Goal: Information Seeking & Learning: Learn about a topic

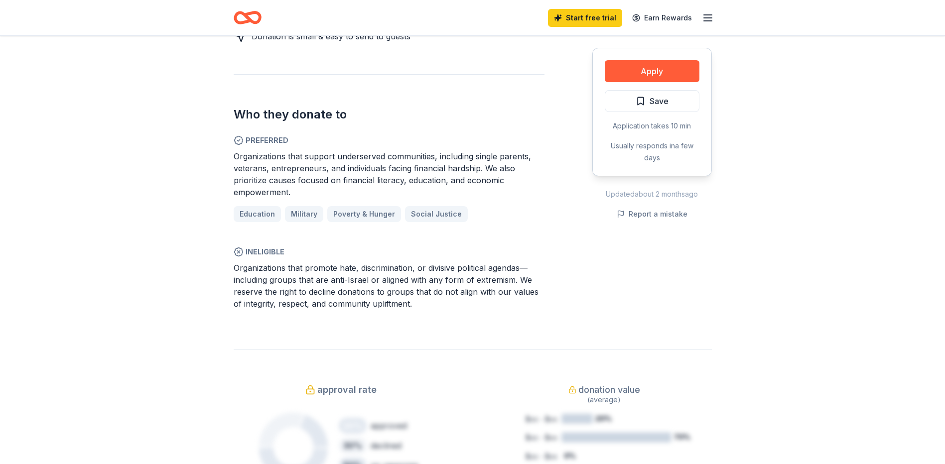
scroll to position [648, 0]
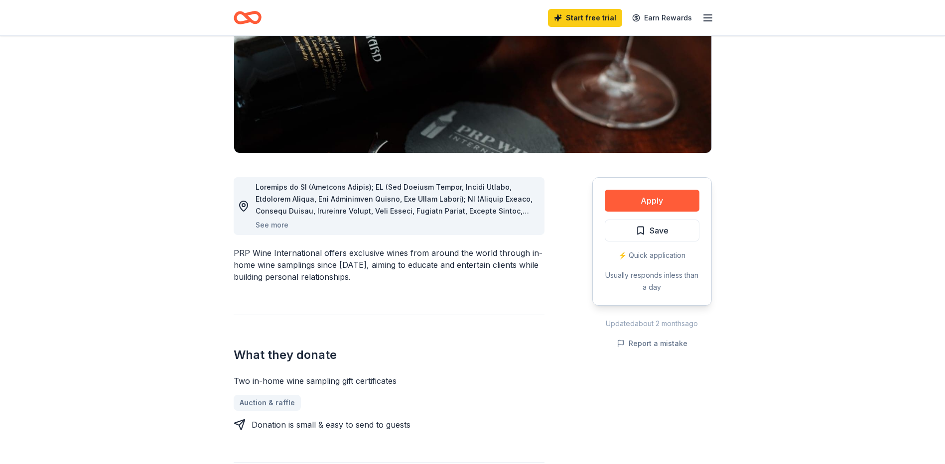
scroll to position [199, 0]
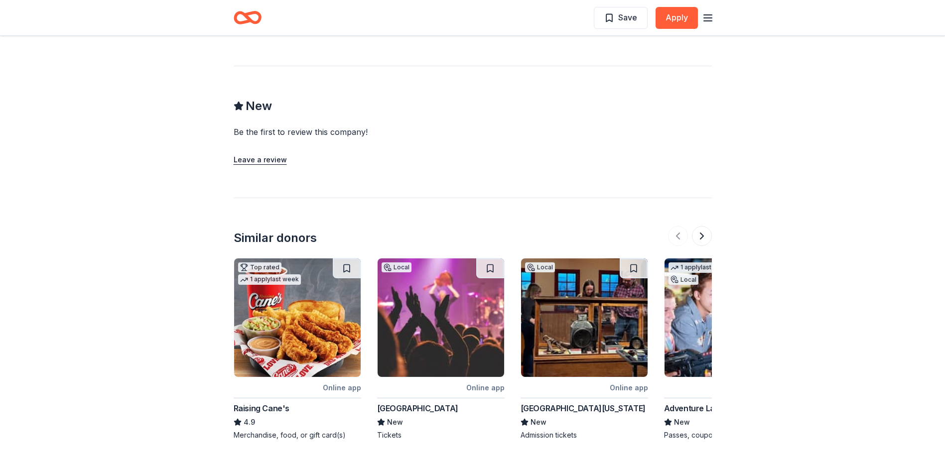
scroll to position [1037, 0]
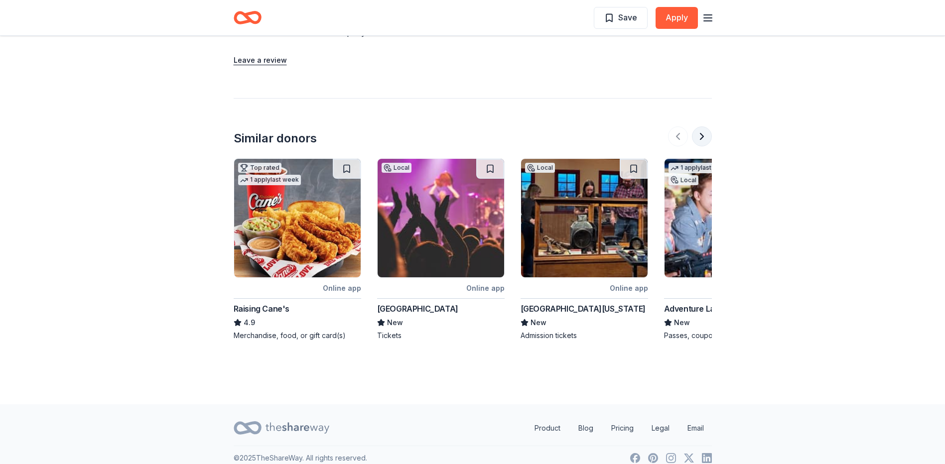
click at [704, 127] on button at bounding box center [702, 137] width 20 height 20
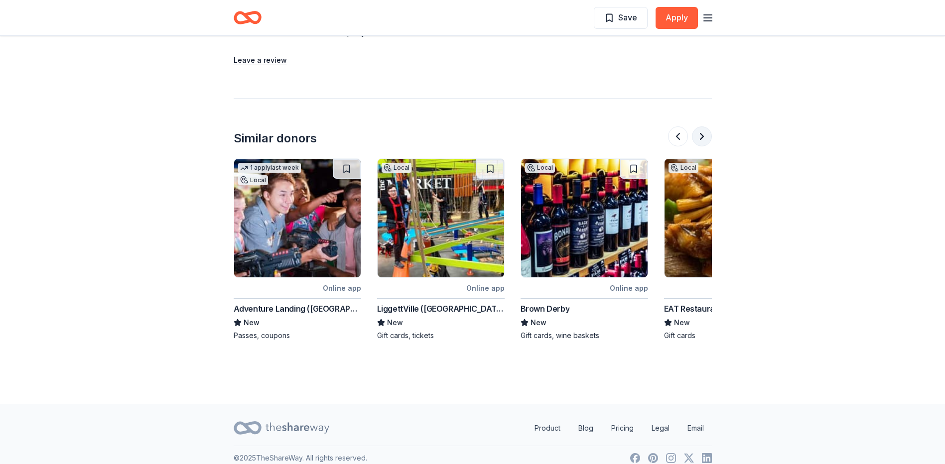
click at [697, 127] on button at bounding box center [702, 137] width 20 height 20
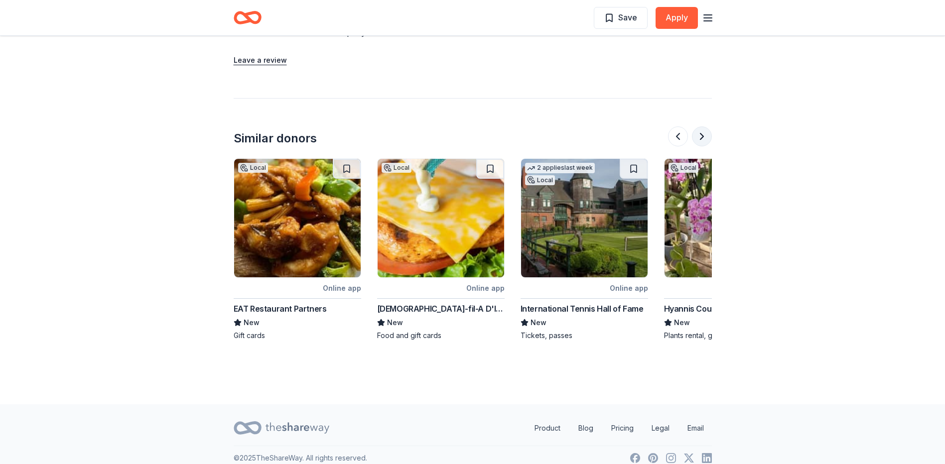
click at [705, 127] on button at bounding box center [702, 137] width 20 height 20
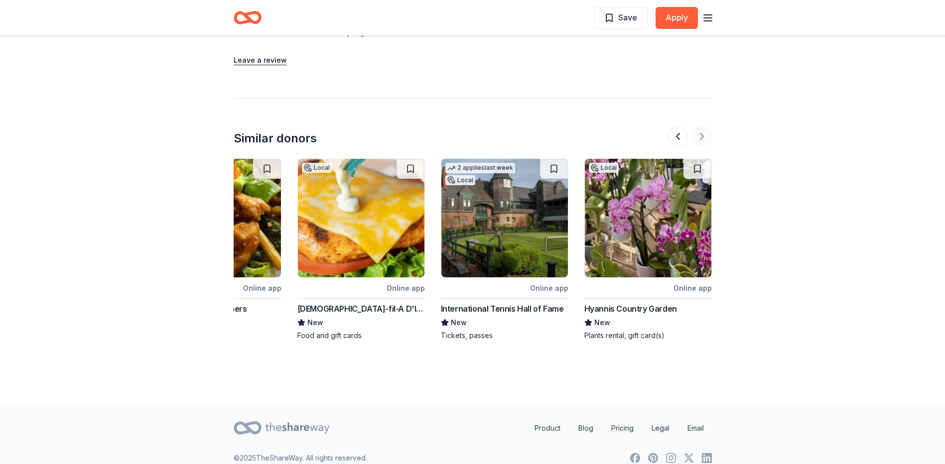
click at [705, 127] on div at bounding box center [690, 137] width 44 height 20
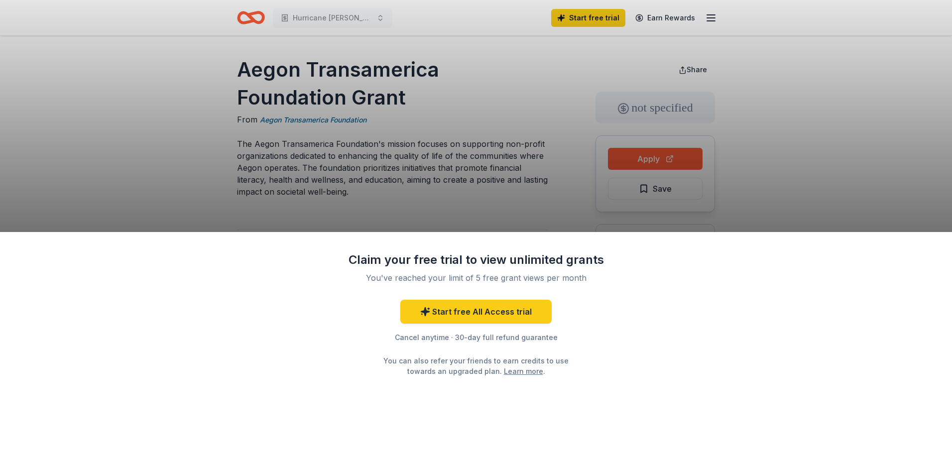
click at [506, 209] on div "Claim your free trial to view unlimited grants You've reached your limit of 5 f…" at bounding box center [476, 232] width 952 height 464
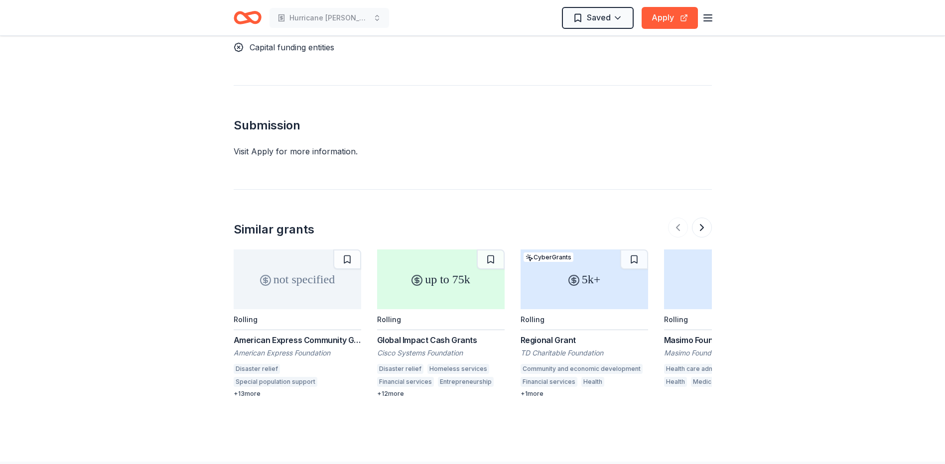
scroll to position [942, 0]
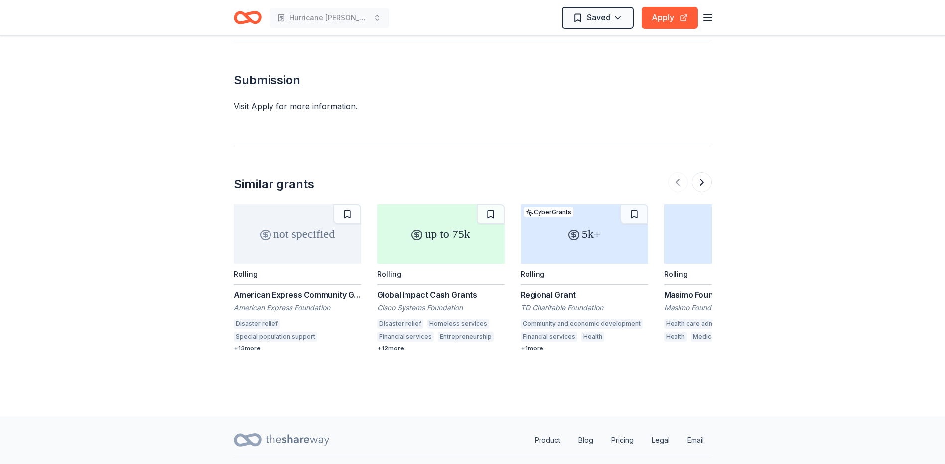
click at [294, 289] on div "American Express Community Giving" at bounding box center [298, 295] width 128 height 12
click at [314, 303] on div "American Express Foundation" at bounding box center [298, 308] width 128 height 10
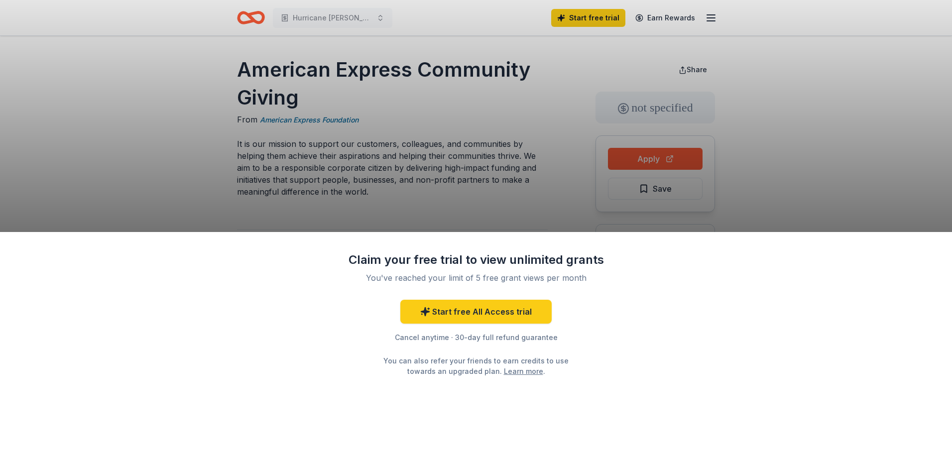
click at [533, 202] on div "Claim your free trial to view unlimited grants You've reached your limit of 5 f…" at bounding box center [476, 232] width 952 height 464
click at [530, 180] on div "Claim your free trial to view unlimited grants You've reached your limit of 5 f…" at bounding box center [476, 232] width 952 height 464
click at [255, 288] on div "Claim your free trial to view unlimited grants You've reached your limit of 5 f…" at bounding box center [476, 348] width 952 height 232
